Goal: Task Accomplishment & Management: Use online tool/utility

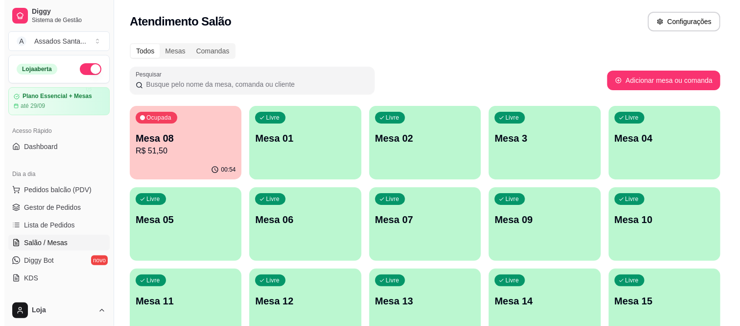
scroll to position [54, 0]
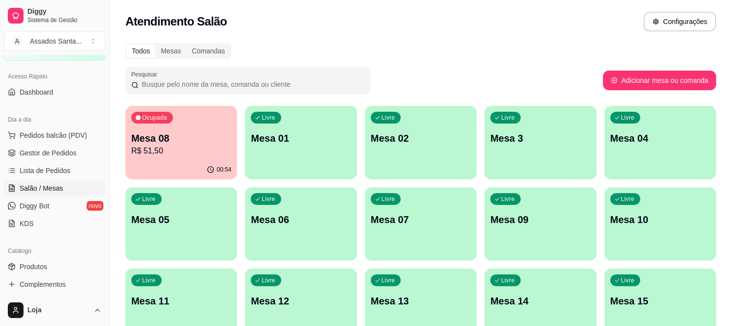
click at [180, 162] on div "00:54" at bounding box center [181, 169] width 112 height 19
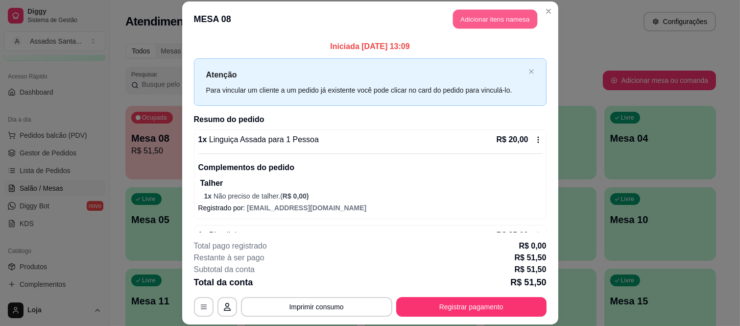
click at [473, 17] on button "Adicionar itens na mesa" at bounding box center [495, 19] width 84 height 19
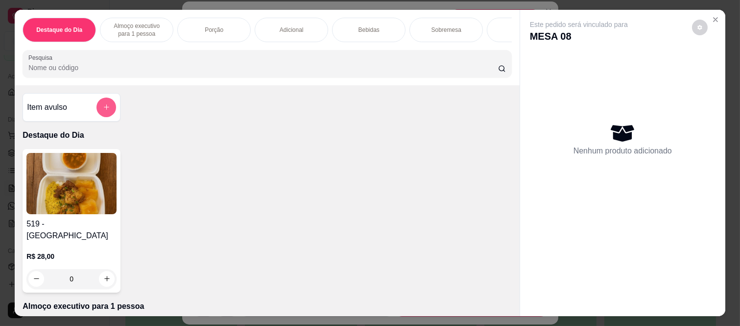
click at [96, 107] on button "add-separate-item" at bounding box center [106, 107] width 20 height 20
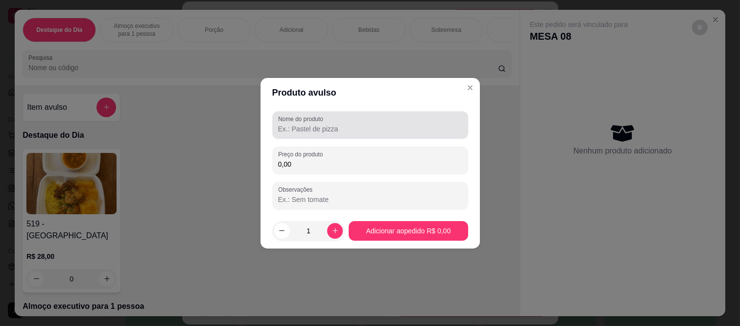
click at [337, 127] on input "Nome do produto" at bounding box center [370, 129] width 184 height 10
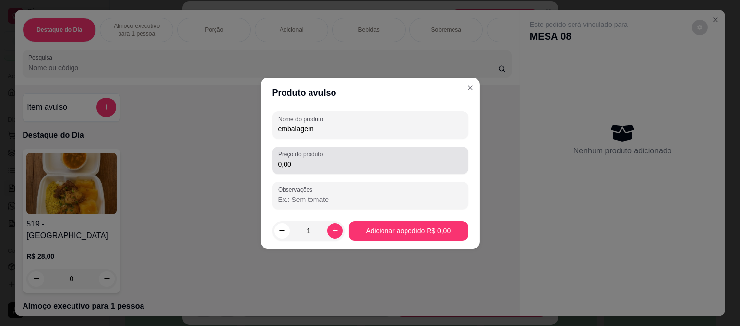
type input "embalagem"
click at [341, 164] on input "0,00" at bounding box center [370, 164] width 184 height 10
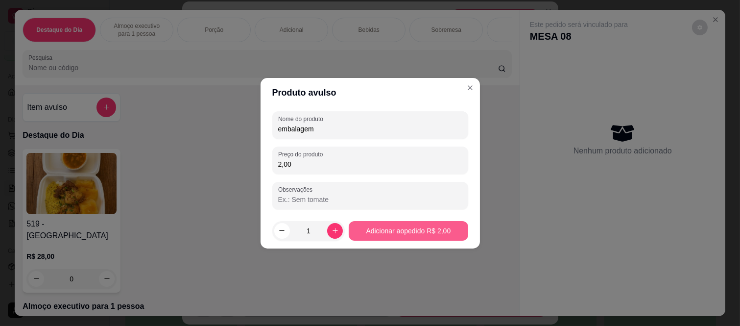
type input "2,00"
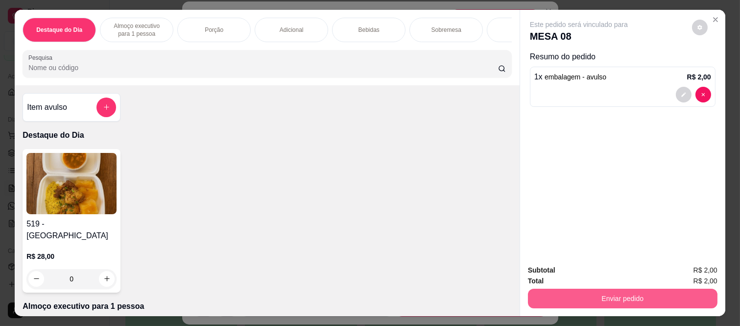
click at [583, 289] on button "Enviar pedido" at bounding box center [623, 299] width 190 height 20
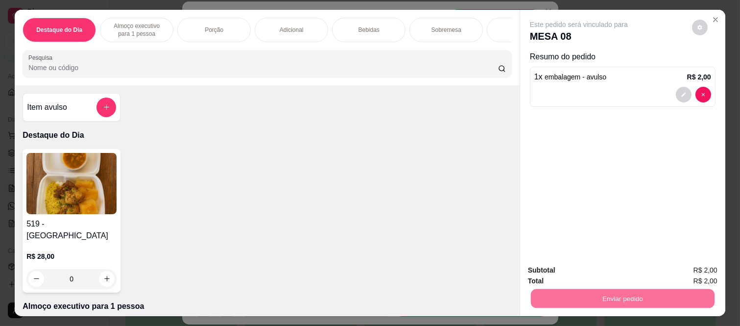
click at [697, 266] on button "Enviar pedido" at bounding box center [691, 270] width 55 height 19
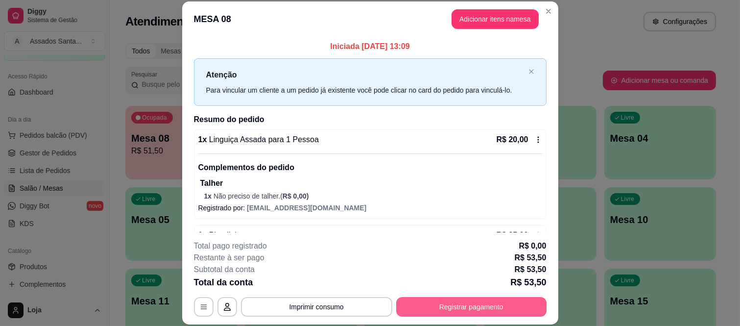
click at [424, 312] on button "Registrar pagamento" at bounding box center [471, 307] width 150 height 20
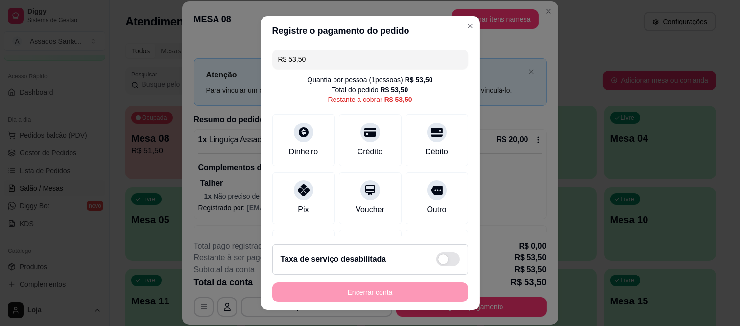
click at [316, 67] on input "R$ 53,50" at bounding box center [370, 59] width 184 height 20
click at [371, 133] on div "Crédito" at bounding box center [370, 138] width 69 height 57
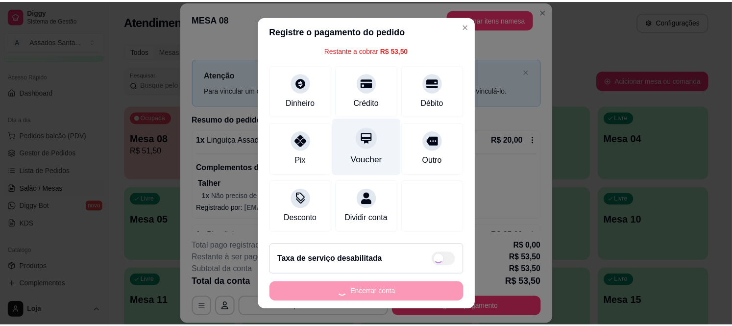
scroll to position [0, 0]
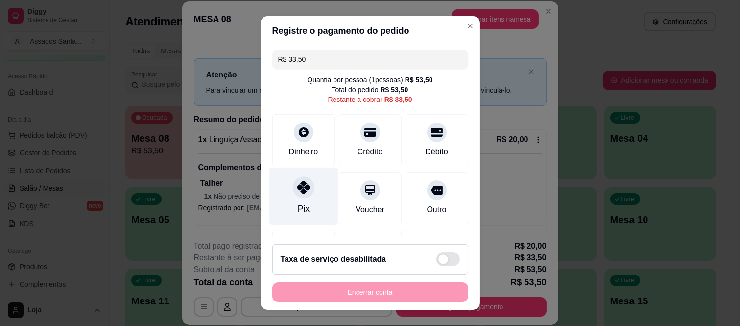
click at [301, 197] on div "Pix" at bounding box center [303, 196] width 69 height 57
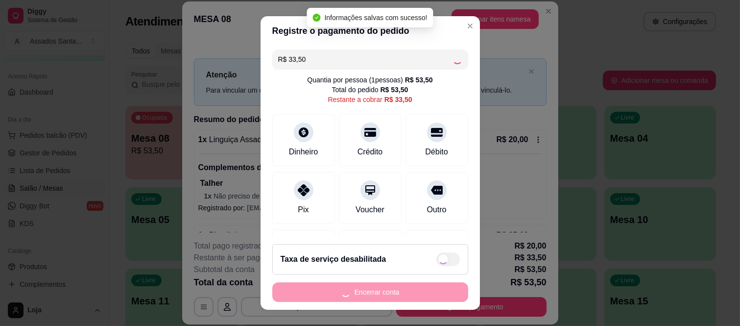
type input "R$ 0,00"
click at [350, 292] on button "Encerrar conta" at bounding box center [370, 292] width 196 height 20
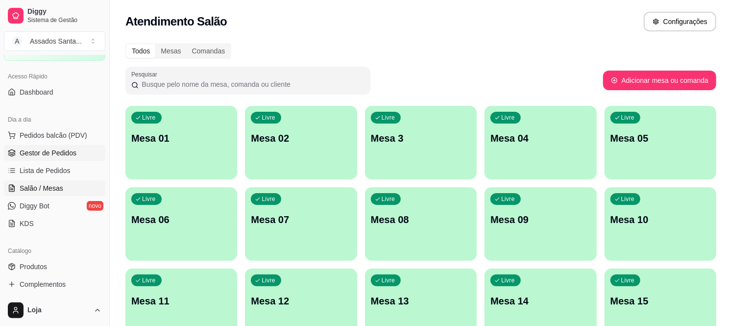
click at [36, 152] on span "Gestor de Pedidos" at bounding box center [48, 153] width 57 height 10
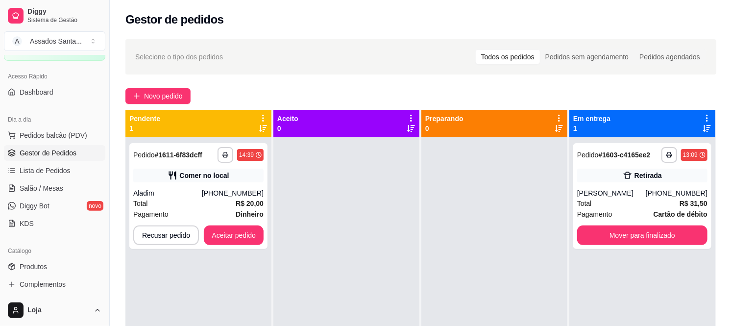
click at [4, 145] on link "Gestor de Pedidos" at bounding box center [54, 153] width 101 height 16
click at [173, 238] on button "Recusar pedido" at bounding box center [166, 235] width 66 height 20
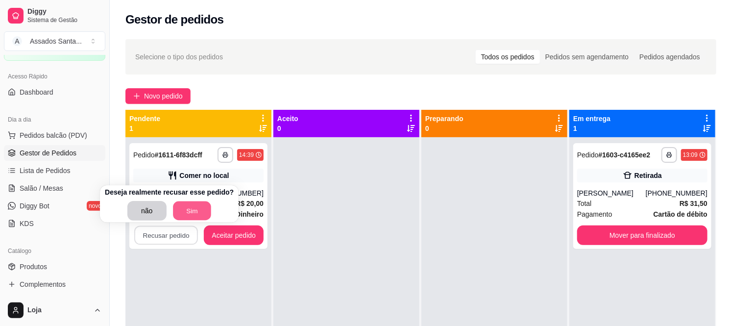
click at [183, 213] on button "Sim" at bounding box center [192, 210] width 38 height 19
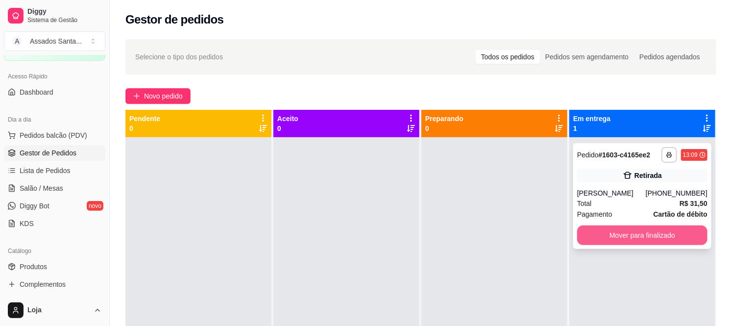
click at [616, 236] on button "Mover para finalizado" at bounding box center [642, 235] width 130 height 20
